Goal: Check status: Check status

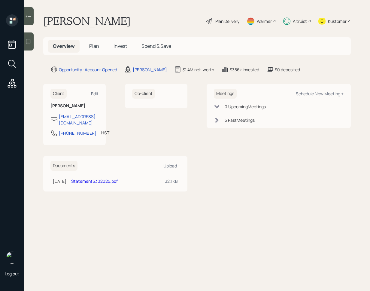
click at [117, 47] on span "Invest" at bounding box center [120, 46] width 14 height 7
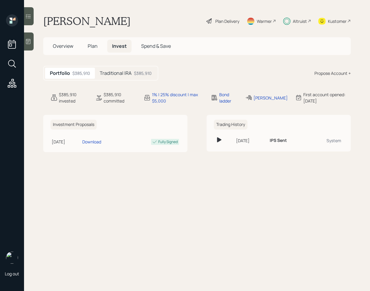
click at [130, 77] on div "Traditional IRA $385,910" at bounding box center [126, 73] width 62 height 11
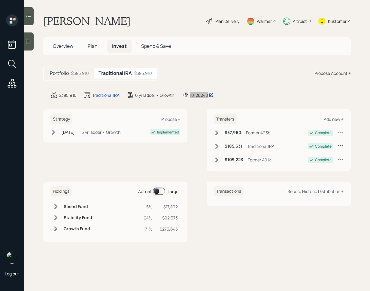
drag, startPoint x: 197, startPoint y: 97, endPoint x: 350, endPoint y: 127, distance: 155.5
click at [0, 0] on div "Log out [PERSON_NAME] Plan Delivery Warmer Altruist Kustomer Overview Plan Inve…" at bounding box center [185, 145] width 370 height 291
